Goal: Task Accomplishment & Management: Manage account settings

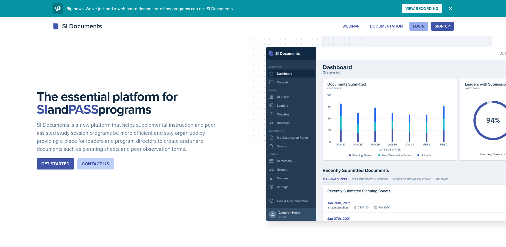
click at [420, 26] on div "Login" at bounding box center [419, 26] width 12 height 4
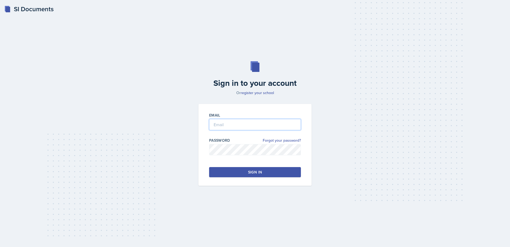
type input "[EMAIL_ADDRESS][DOMAIN_NAME]"
click at [241, 174] on button "Sign in" at bounding box center [255, 172] width 92 height 10
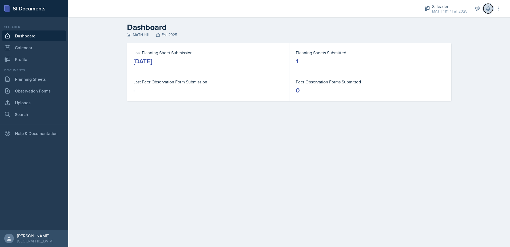
click at [492, 11] on button at bounding box center [489, 9] width 10 height 10
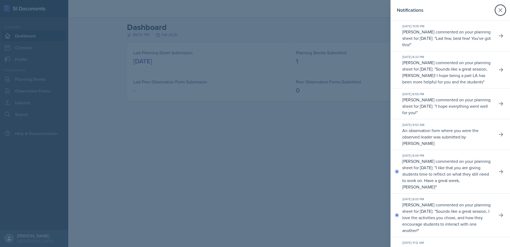
click at [495, 11] on button at bounding box center [500, 10] width 11 height 11
